Goal: Use online tool/utility: Utilize a website feature to perform a specific function

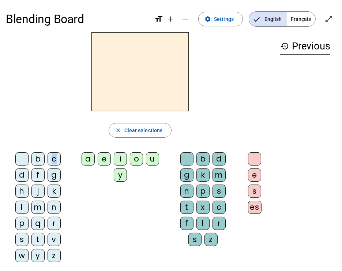
drag, startPoint x: 64, startPoint y: 152, endPoint x: 44, endPoint y: 157, distance: 20.3
click at [44, 157] on div "b c d f g h j k l m n p q r s t v w y z" at bounding box center [39, 208] width 61 height 113
drag, startPoint x: 44, startPoint y: 157, endPoint x: 48, endPoint y: 157, distance: 4.4
click at [48, 157] on div "c" at bounding box center [54, 158] width 13 height 13
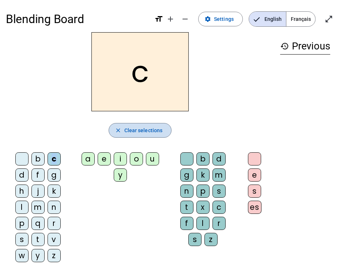
click at [151, 135] on span "button" at bounding box center [140, 130] width 63 height 18
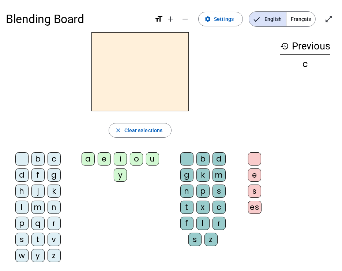
click at [99, 50] on h2 at bounding box center [139, 71] width 97 height 79
click at [63, 91] on div at bounding box center [140, 71] width 269 height 79
click at [36, 203] on div "m" at bounding box center [37, 206] width 13 height 13
click at [99, 157] on div "e" at bounding box center [104, 158] width 13 height 13
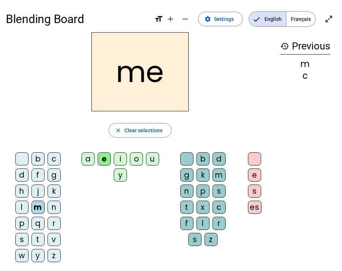
click at [132, 77] on h2 "me" at bounding box center [139, 71] width 97 height 79
click at [36, 156] on div "b" at bounding box center [37, 158] width 13 height 13
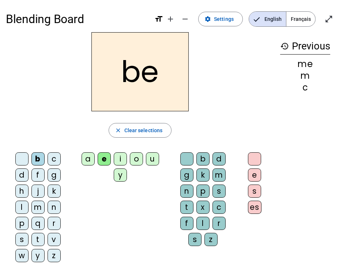
click at [151, 77] on h2 "be" at bounding box center [139, 71] width 97 height 79
click at [119, 160] on div "i" at bounding box center [120, 158] width 13 height 13
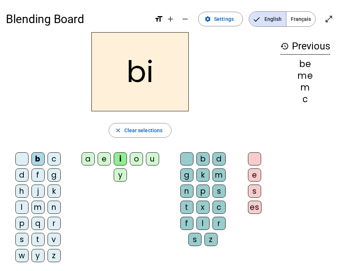
click at [148, 72] on h2 "bi" at bounding box center [139, 71] width 97 height 79
click at [106, 158] on div "e" at bounding box center [104, 158] width 13 height 13
